Goal: Complete application form

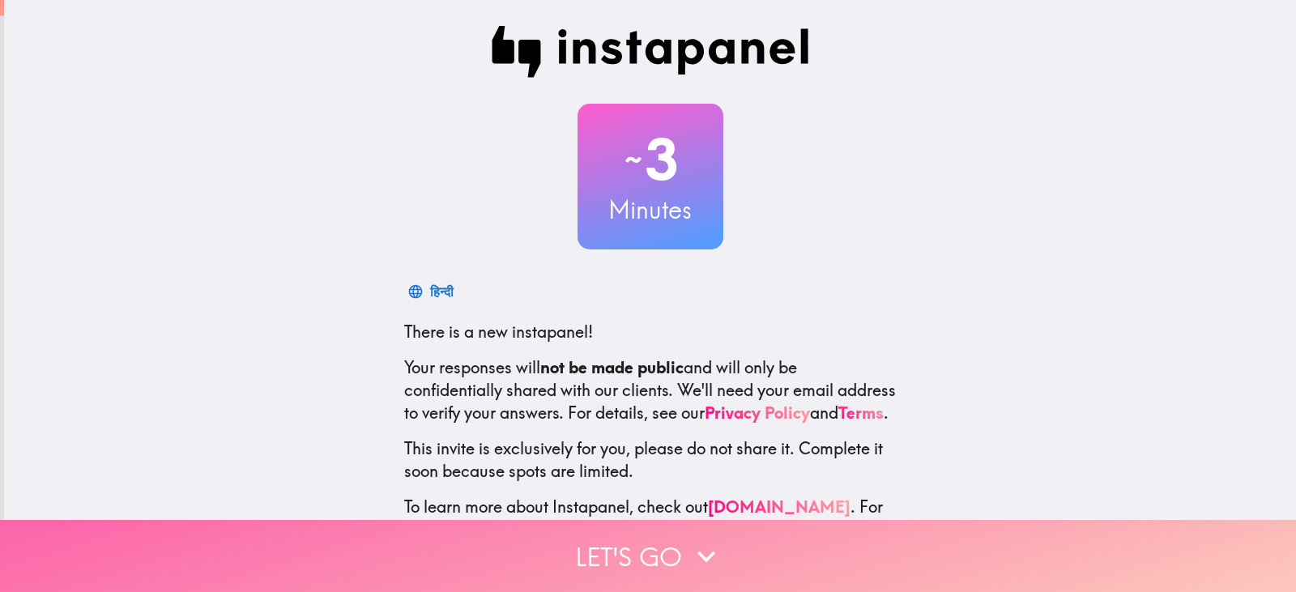
click at [627, 531] on button "Let's go" at bounding box center [648, 556] width 1296 height 72
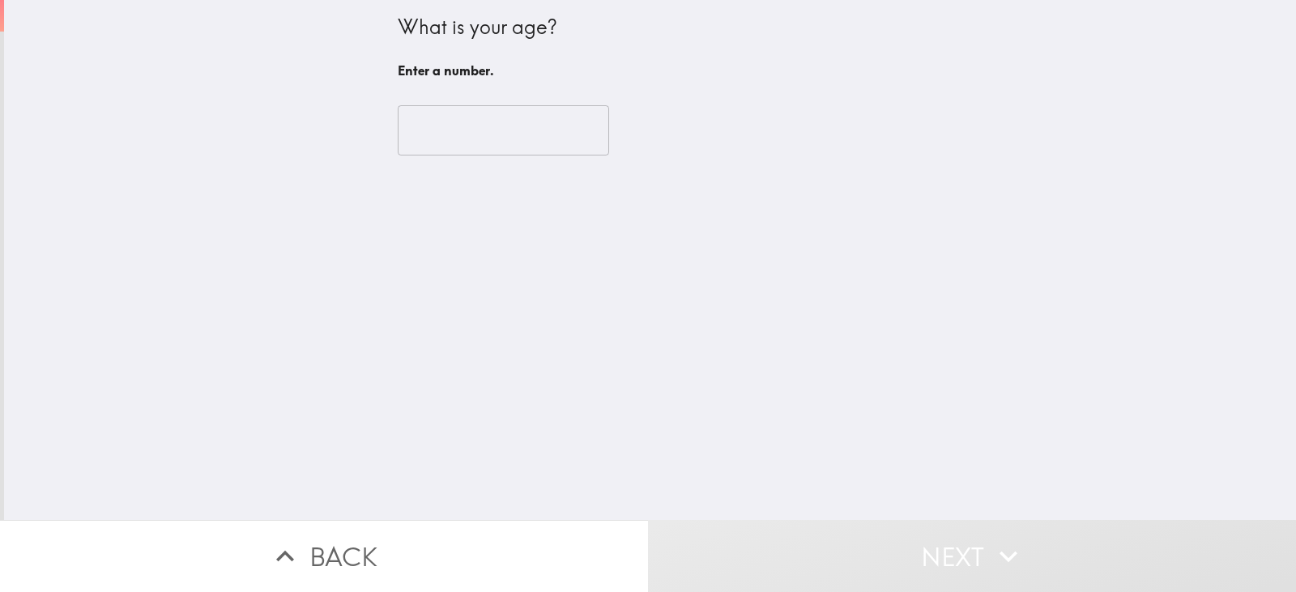
click at [483, 133] on input "number" at bounding box center [503, 130] width 211 height 50
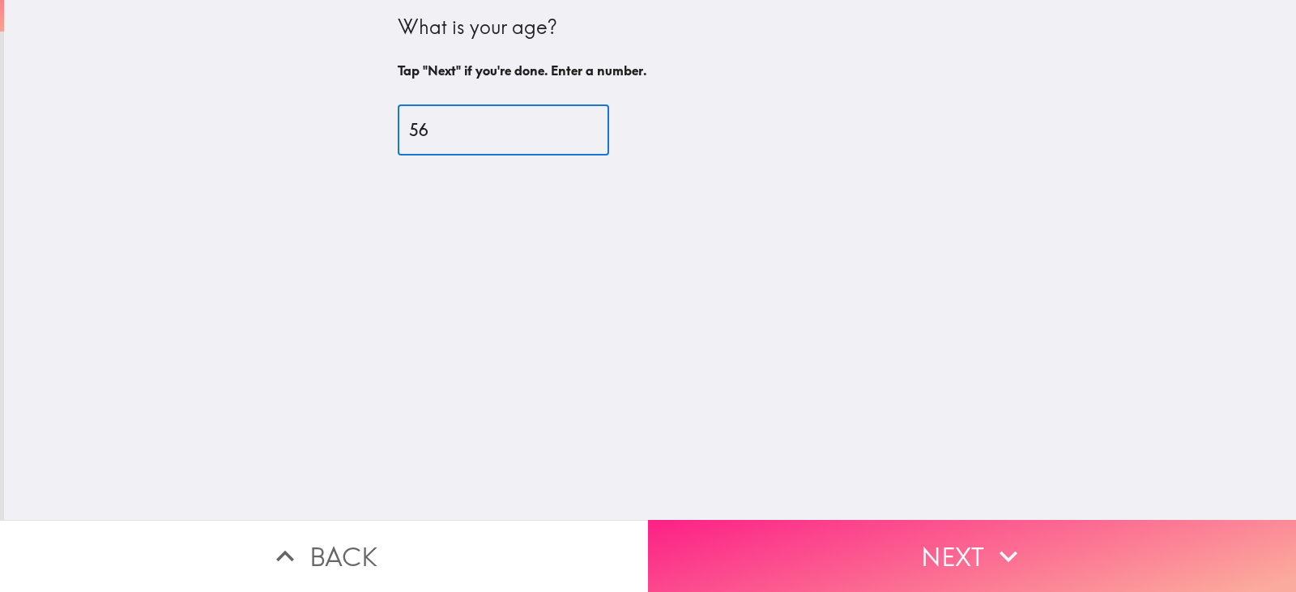
type input "56"
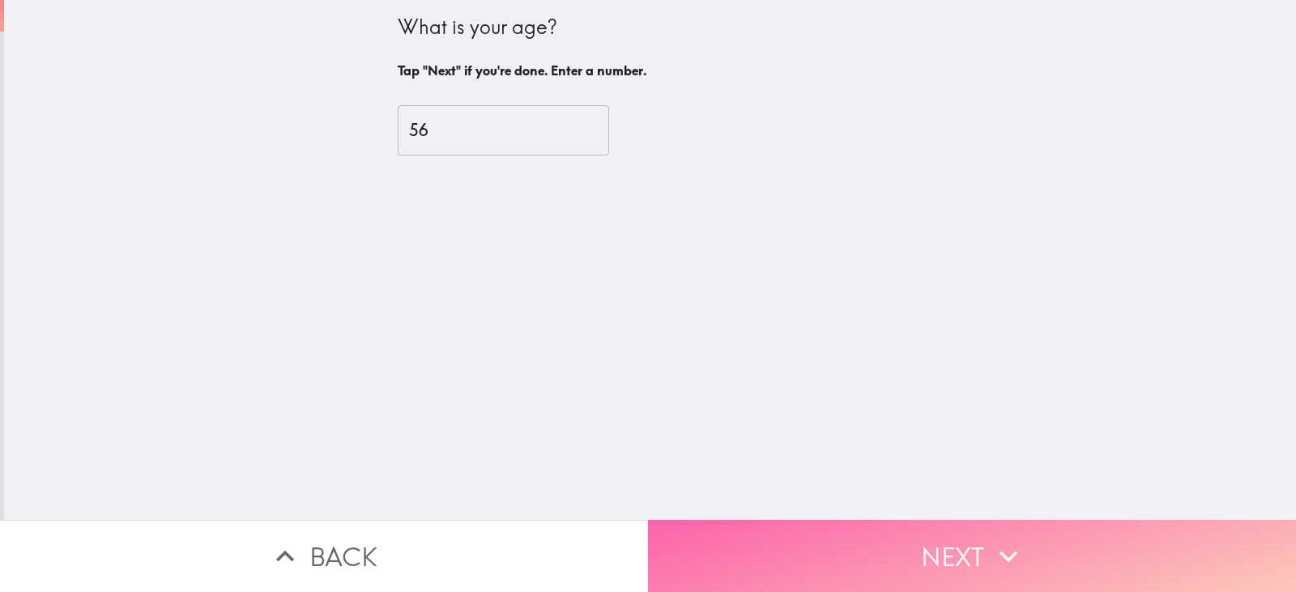
click at [840, 543] on button "Next" at bounding box center [972, 556] width 648 height 72
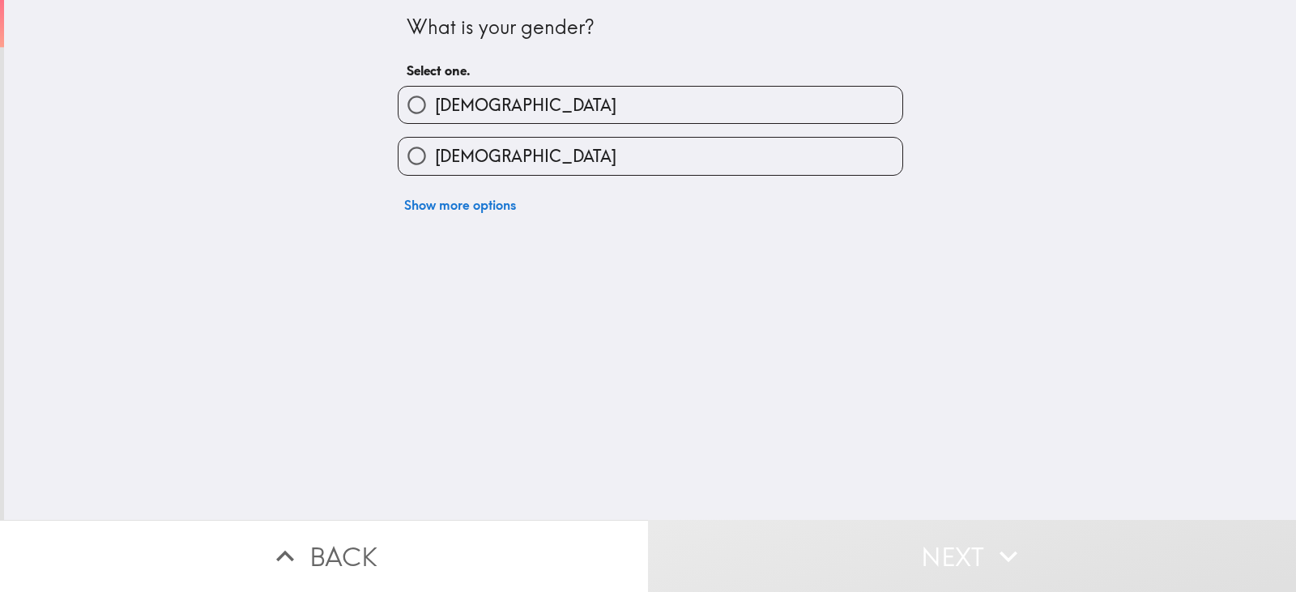
click at [494, 100] on label "[DEMOGRAPHIC_DATA]" at bounding box center [650, 105] width 504 height 36
click at [435, 100] on input "[DEMOGRAPHIC_DATA]" at bounding box center [416, 105] width 36 height 36
radio input "true"
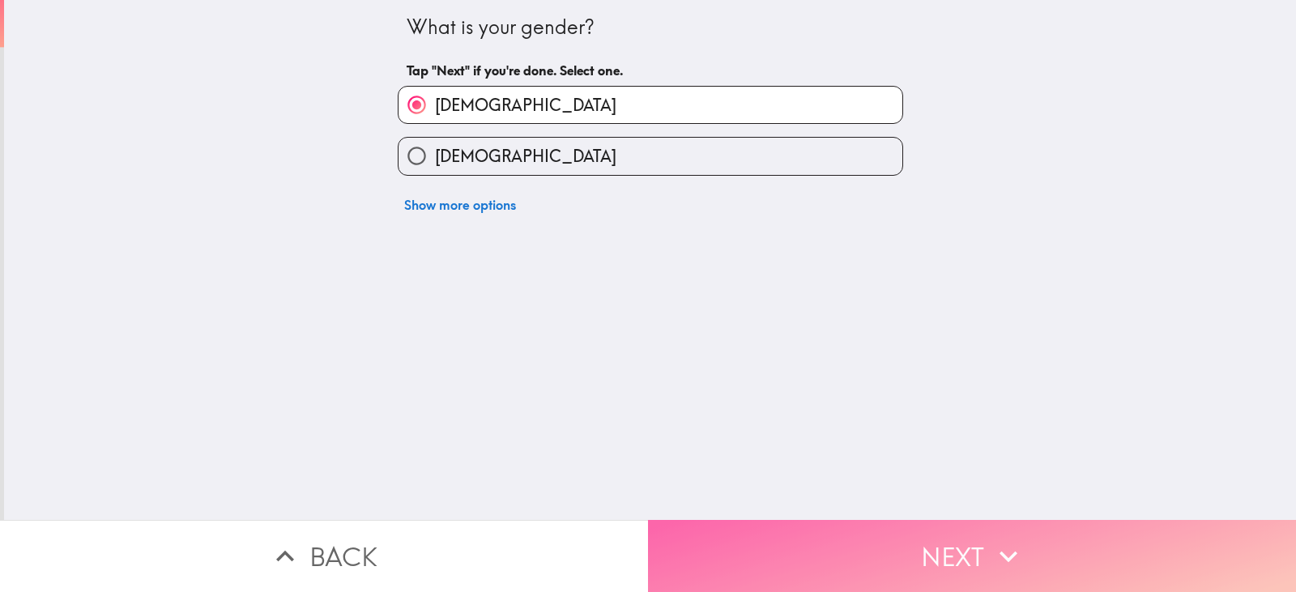
click at [849, 547] on button "Next" at bounding box center [972, 556] width 648 height 72
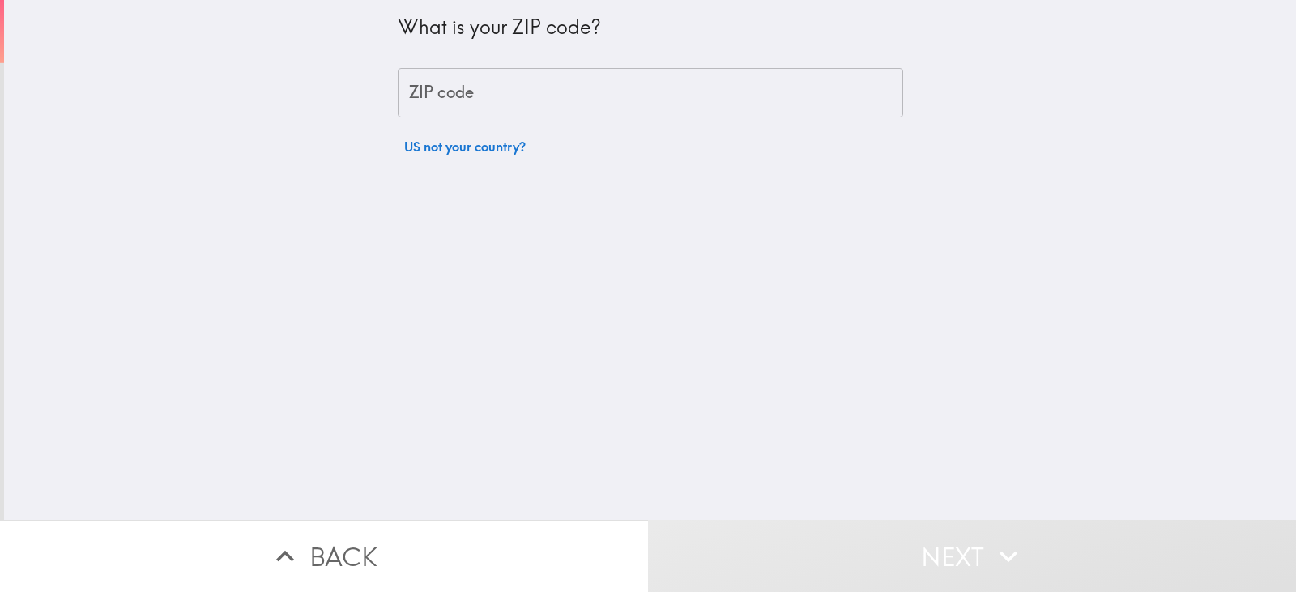
click at [522, 101] on input "ZIP code" at bounding box center [650, 93] width 505 height 50
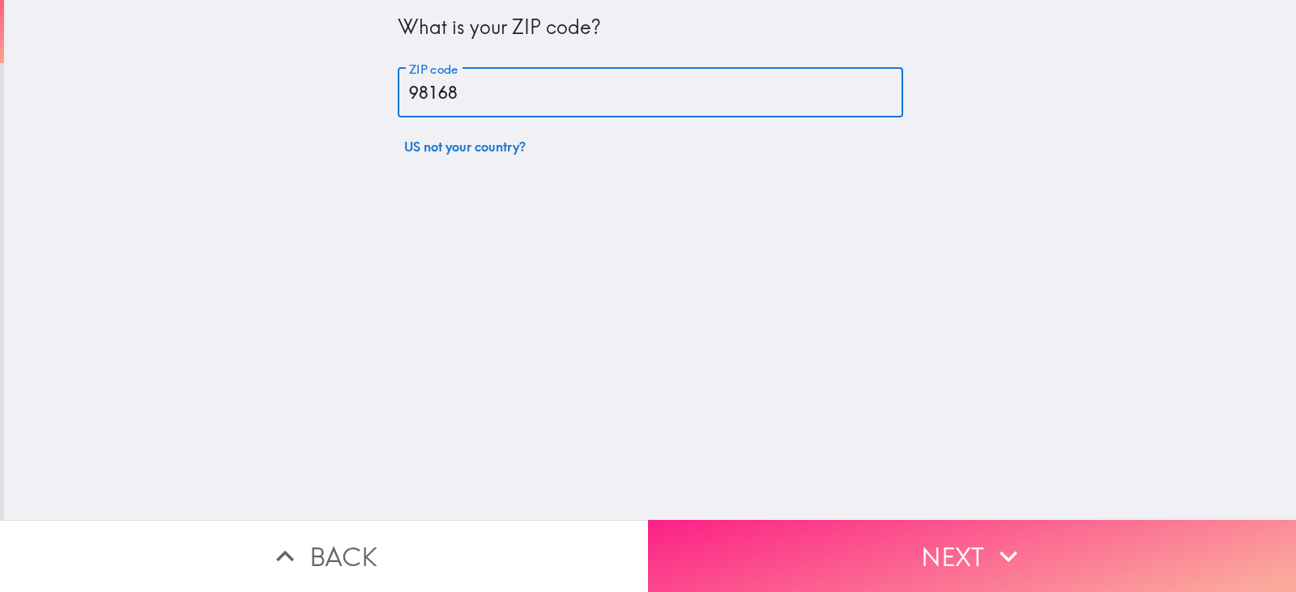
type input "98168"
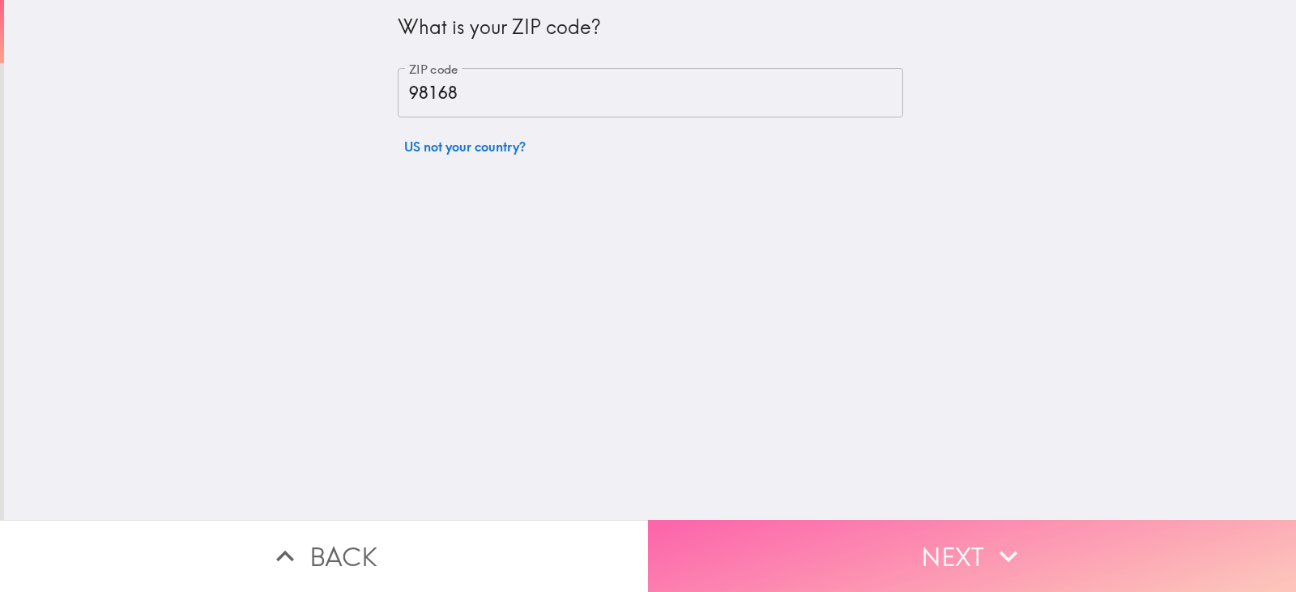
click at [756, 527] on button "Next" at bounding box center [972, 556] width 648 height 72
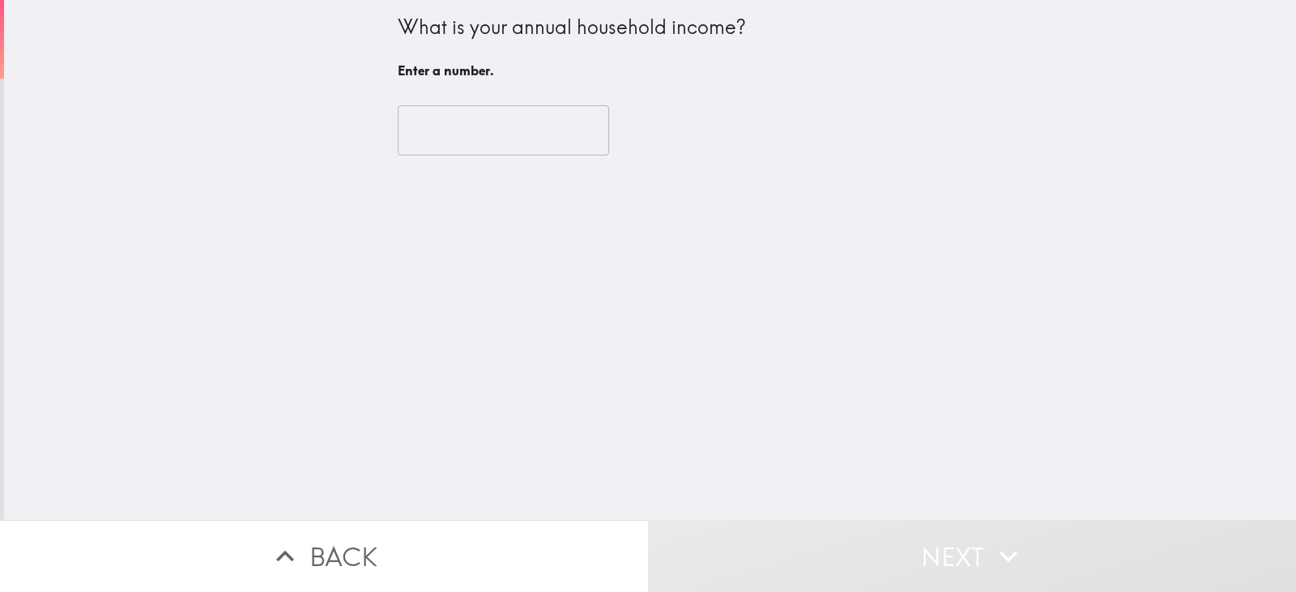
click at [445, 133] on input "number" at bounding box center [503, 130] width 211 height 50
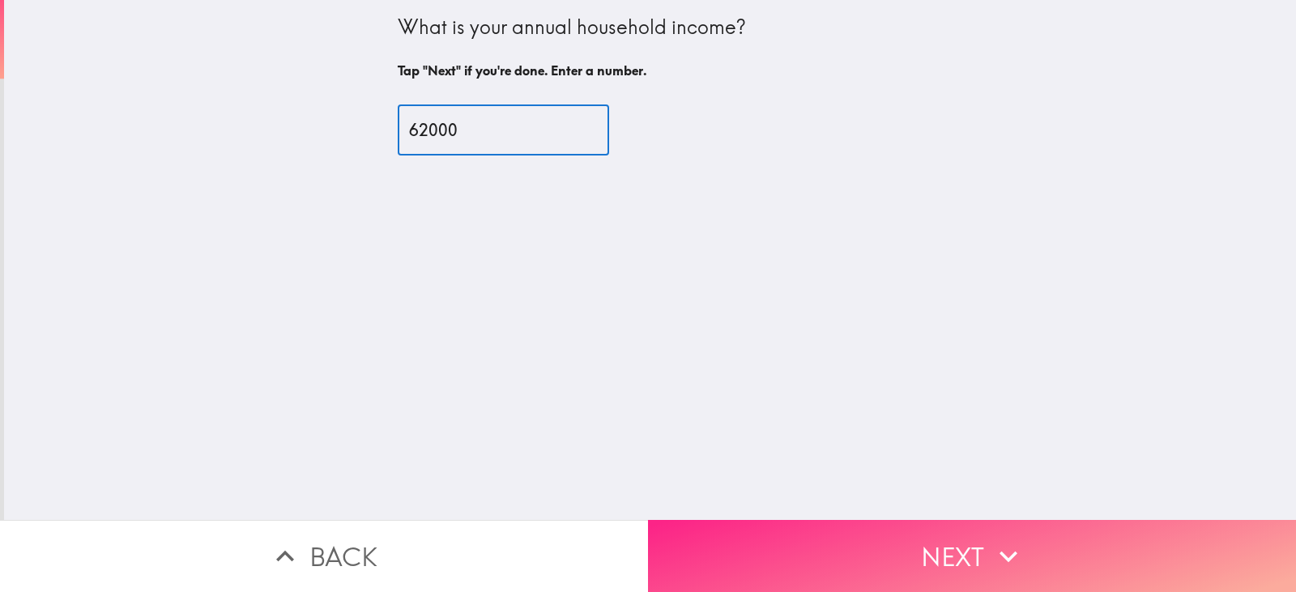
type input "62000"
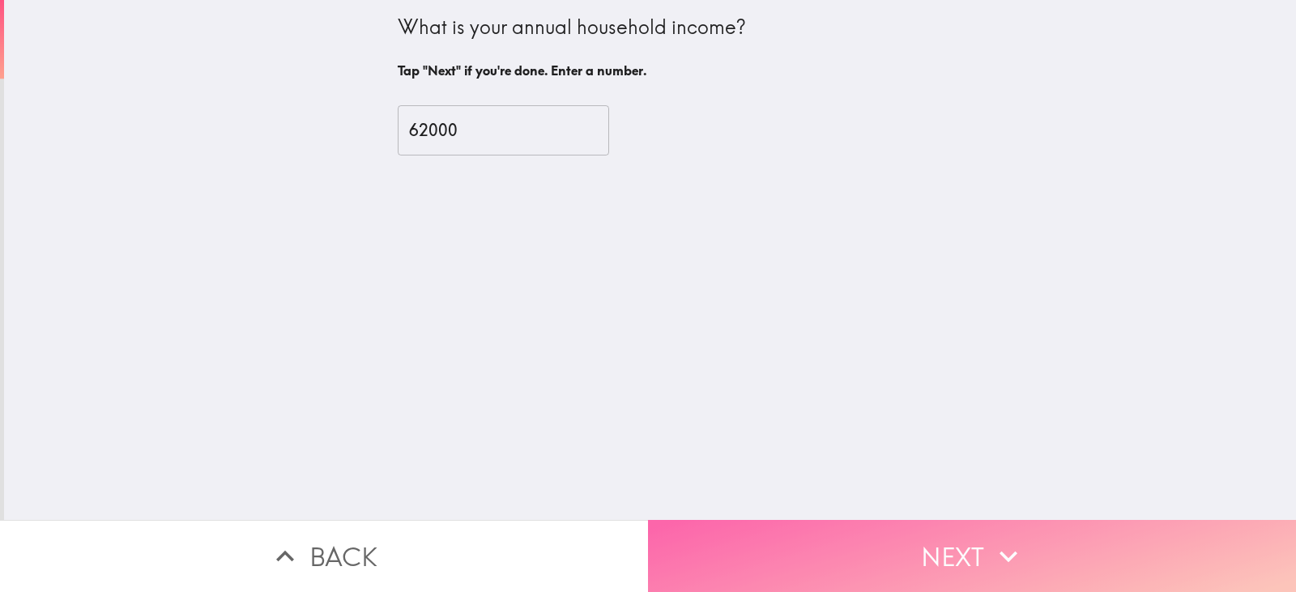
click at [806, 540] on button "Next" at bounding box center [972, 556] width 648 height 72
